Goal: Task Accomplishment & Management: Use online tool/utility

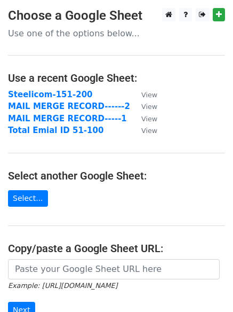
scroll to position [107, 0]
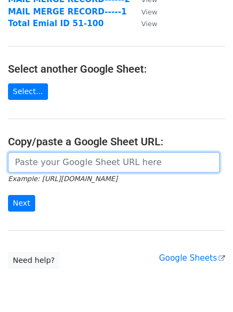
click at [68, 164] on input "url" at bounding box center [114, 162] width 212 height 20
paste input "https://docs.google.com/spreadsheets/d/1dOjGrMUamtHOC6v47GJRtUoKA-4LUR4neC1GbsS…"
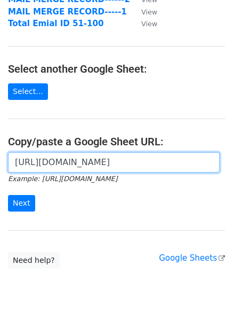
scroll to position [0, 242]
type input "https://docs.google.com/spreadsheets/d/1dOjGrMUamtHOC6v47GJRtUoKA-4LUR4neC1GbsS…"
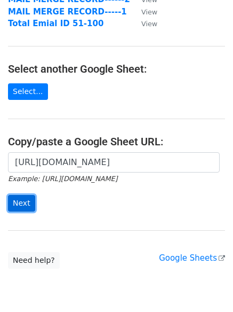
scroll to position [0, 0]
click at [23, 205] on input "Next" at bounding box center [21, 203] width 27 height 17
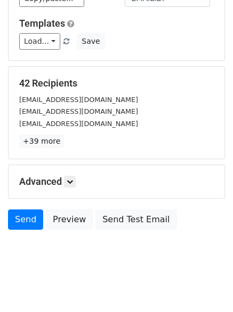
scroll to position [145, 0]
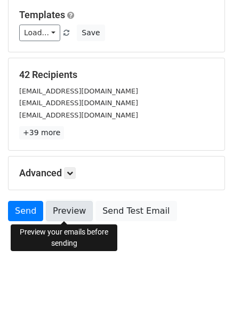
click at [69, 214] on link "Preview" at bounding box center [69, 211] width 47 height 20
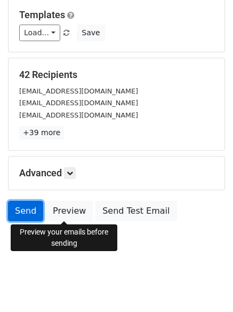
click at [23, 212] on link "Send" at bounding box center [25, 211] width 35 height 20
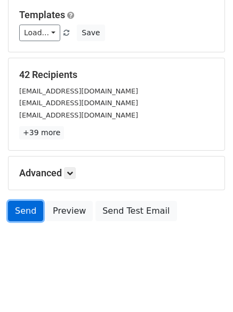
click at [30, 209] on link "Send" at bounding box center [25, 211] width 35 height 20
click at [20, 212] on link "Send" at bounding box center [25, 211] width 35 height 20
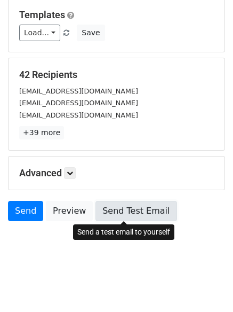
click at [113, 212] on link "Send Test Email" at bounding box center [136, 211] width 81 height 20
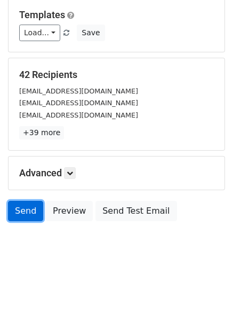
click at [26, 217] on link "Send" at bounding box center [25, 211] width 35 height 20
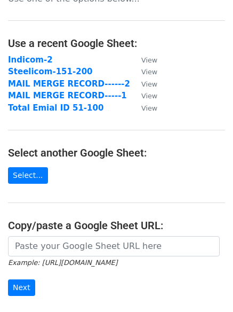
scroll to position [161, 0]
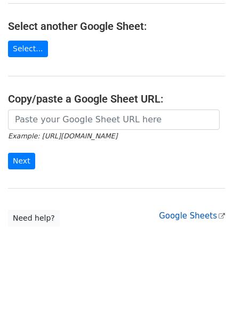
click at [175, 217] on link "Google Sheets" at bounding box center [192, 216] width 66 height 10
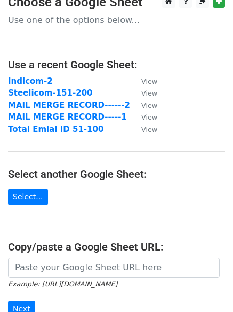
scroll to position [0, 0]
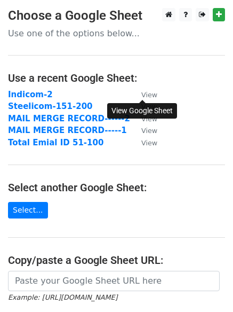
click at [148, 94] on small "View" at bounding box center [150, 95] width 16 height 8
